Goal: Task Accomplishment & Management: Use online tool/utility

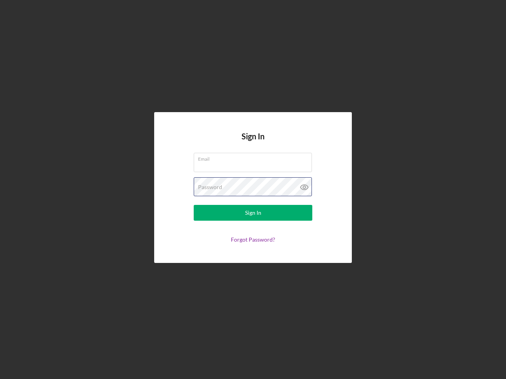
click at [253, 190] on div "Password" at bounding box center [253, 187] width 119 height 20
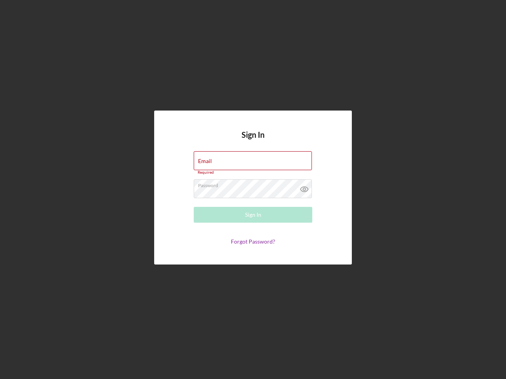
click at [304, 187] on icon at bounding box center [304, 189] width 20 height 20
